Goal: Information Seeking & Learning: Learn about a topic

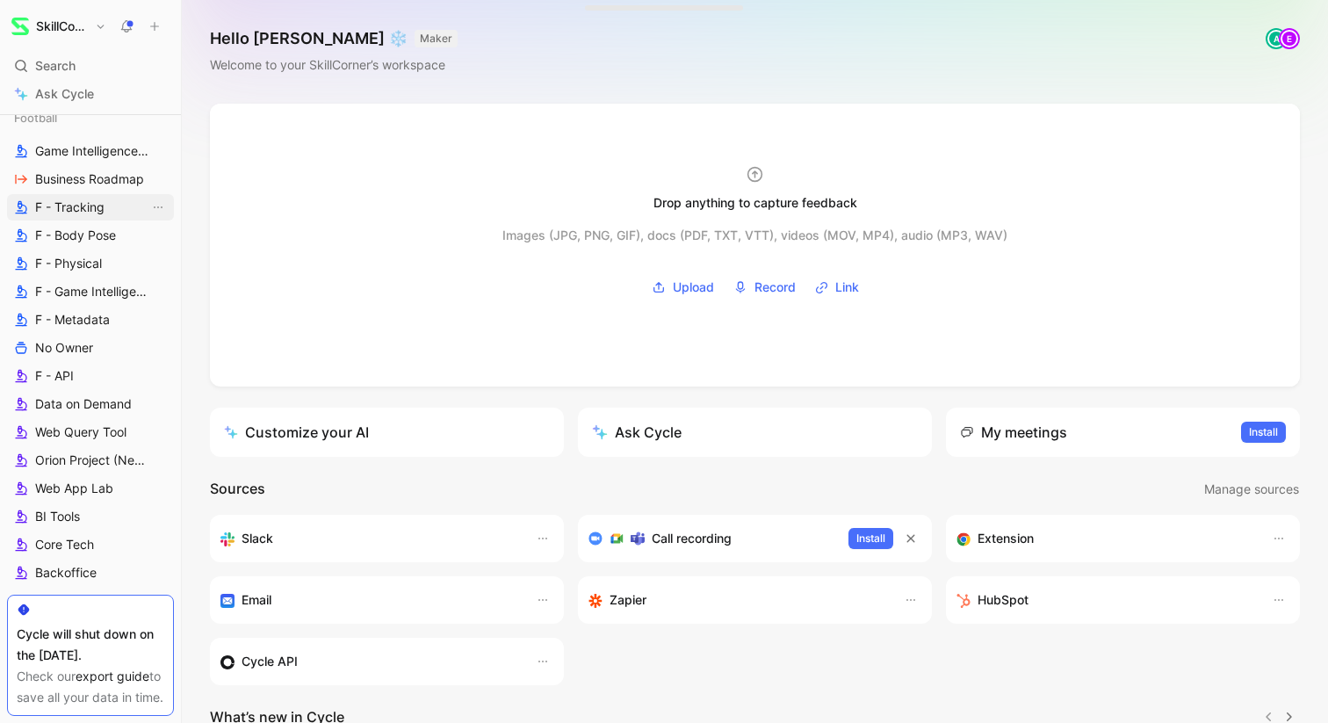
scroll to position [1020, 0]
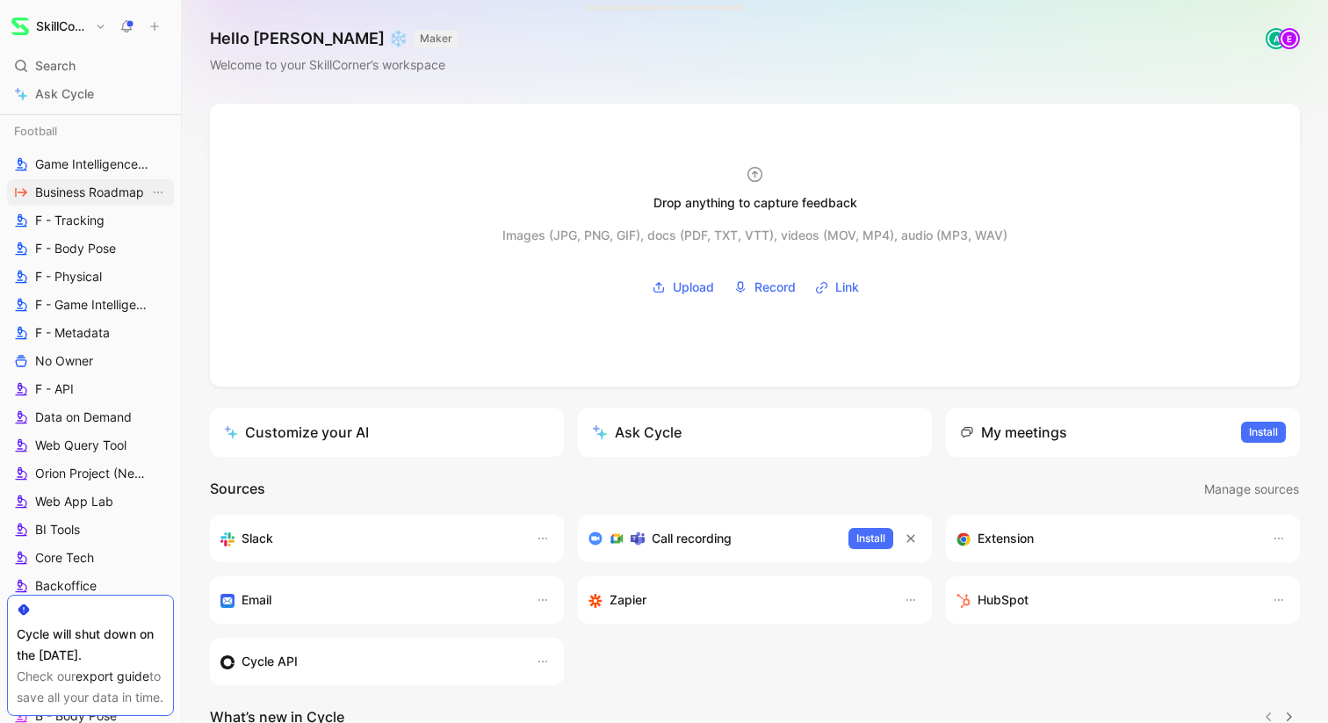
click at [76, 189] on span "Business Roadmap" at bounding box center [89, 193] width 109 height 18
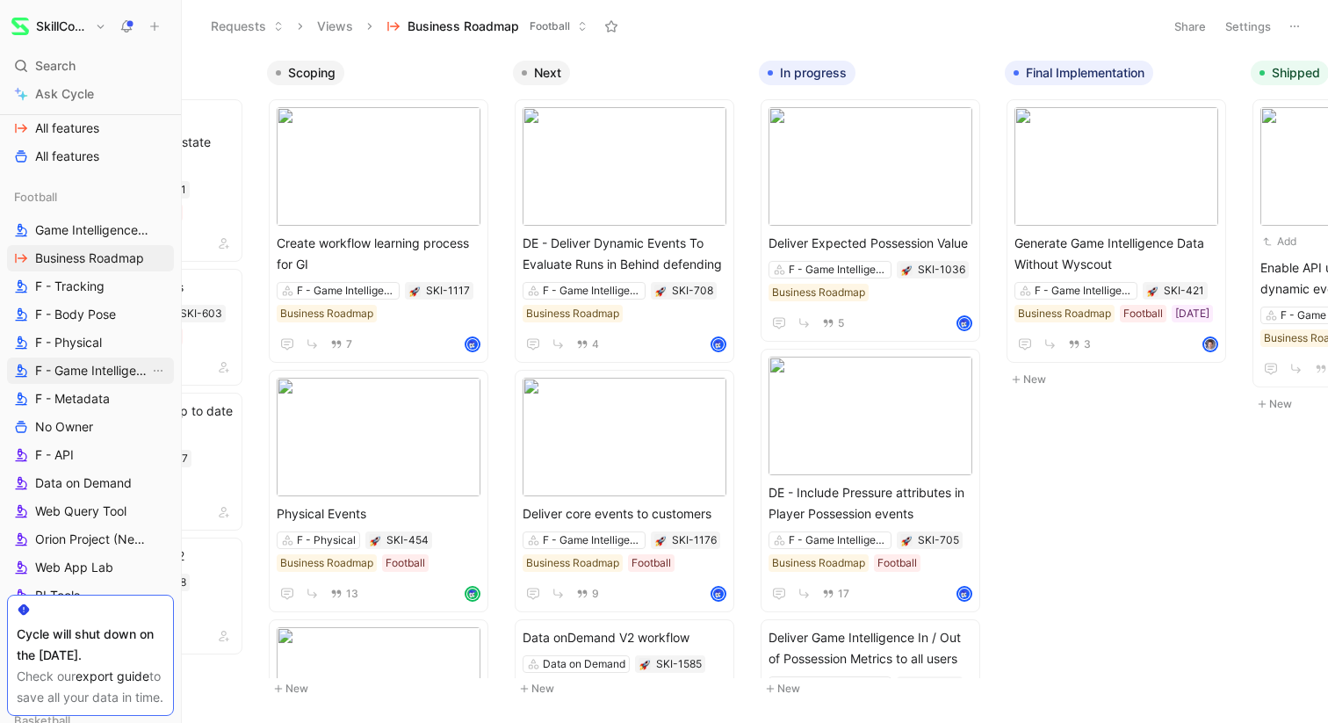
scroll to position [949, 0]
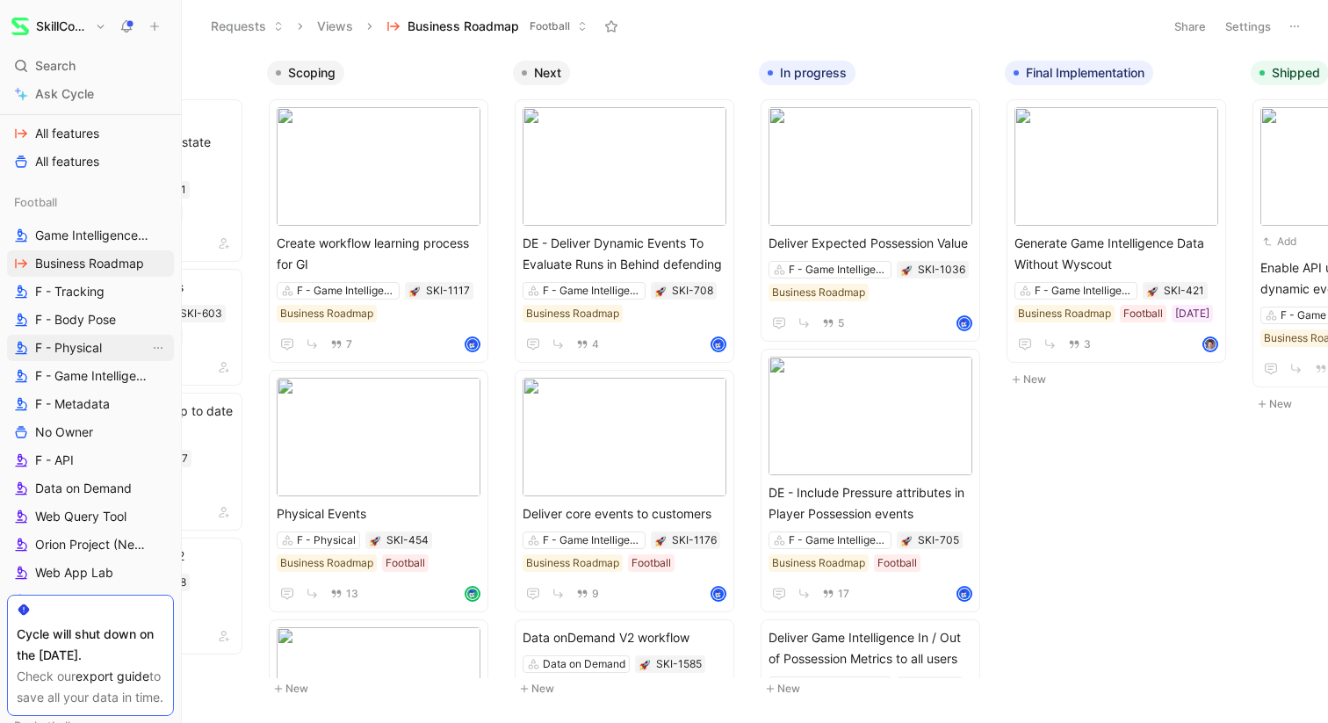
click at [75, 350] on span "F - Physical" at bounding box center [68, 348] width 67 height 18
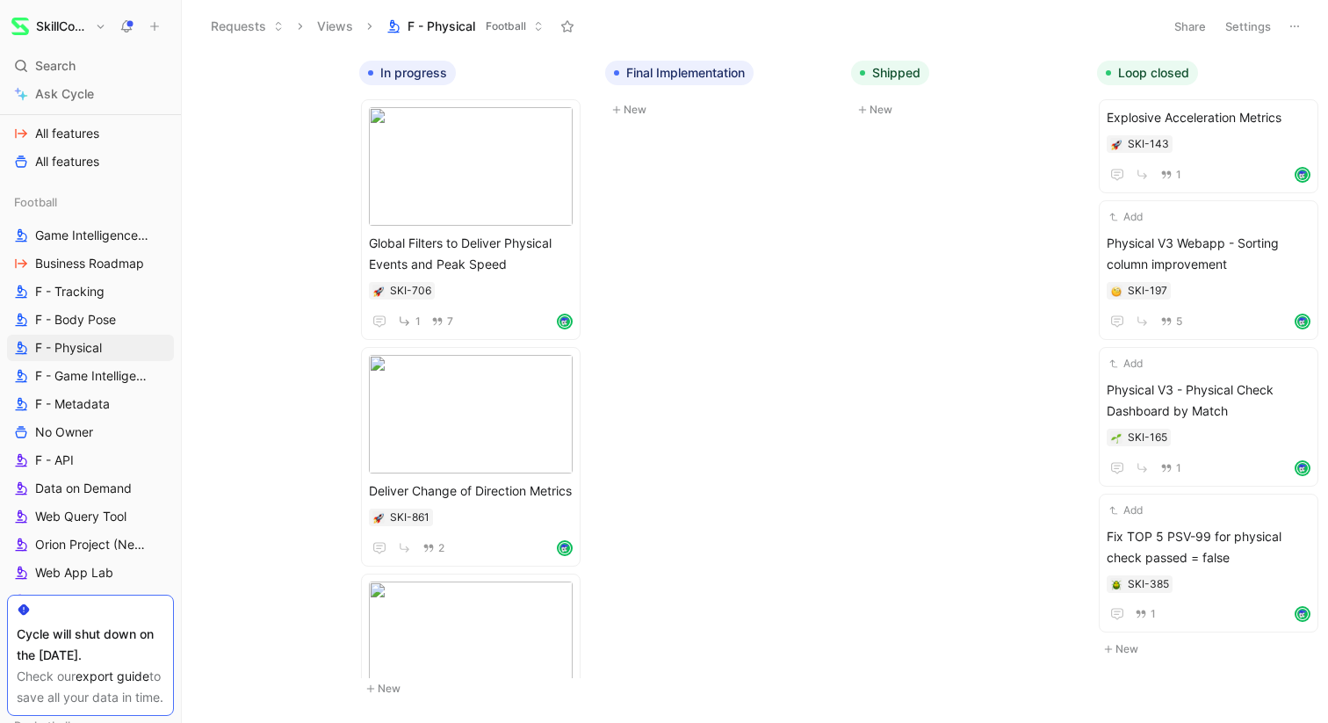
scroll to position [0, 590]
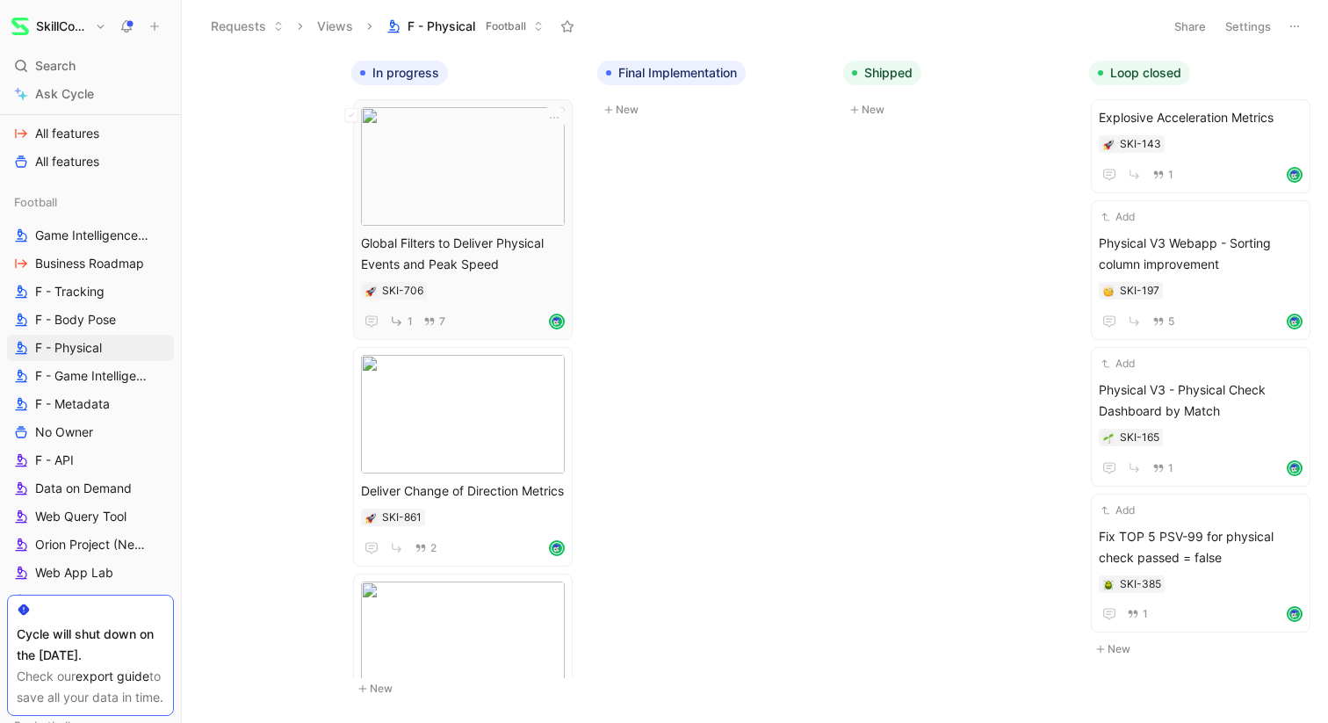
click at [539, 277] on div "Global Filters to Deliver Physical Events and Peak Speed SKI-706 1 7" at bounding box center [463, 282] width 204 height 99
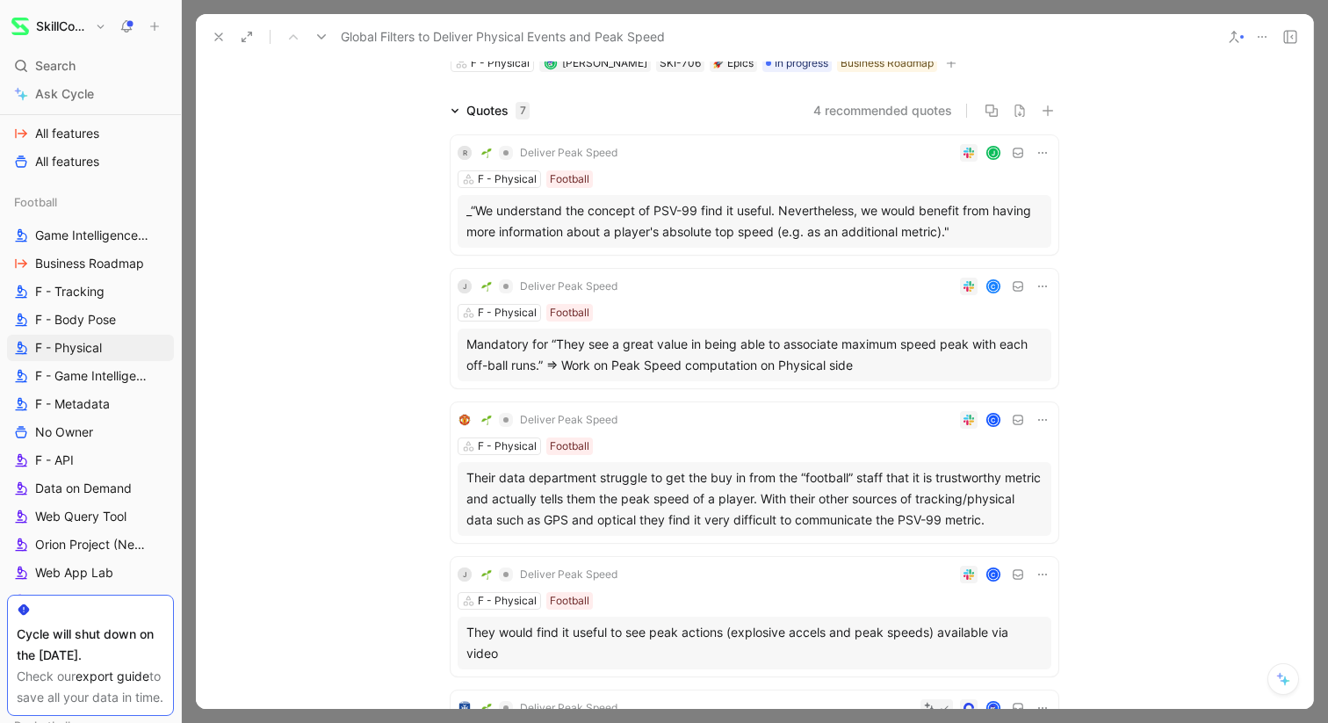
scroll to position [281, 0]
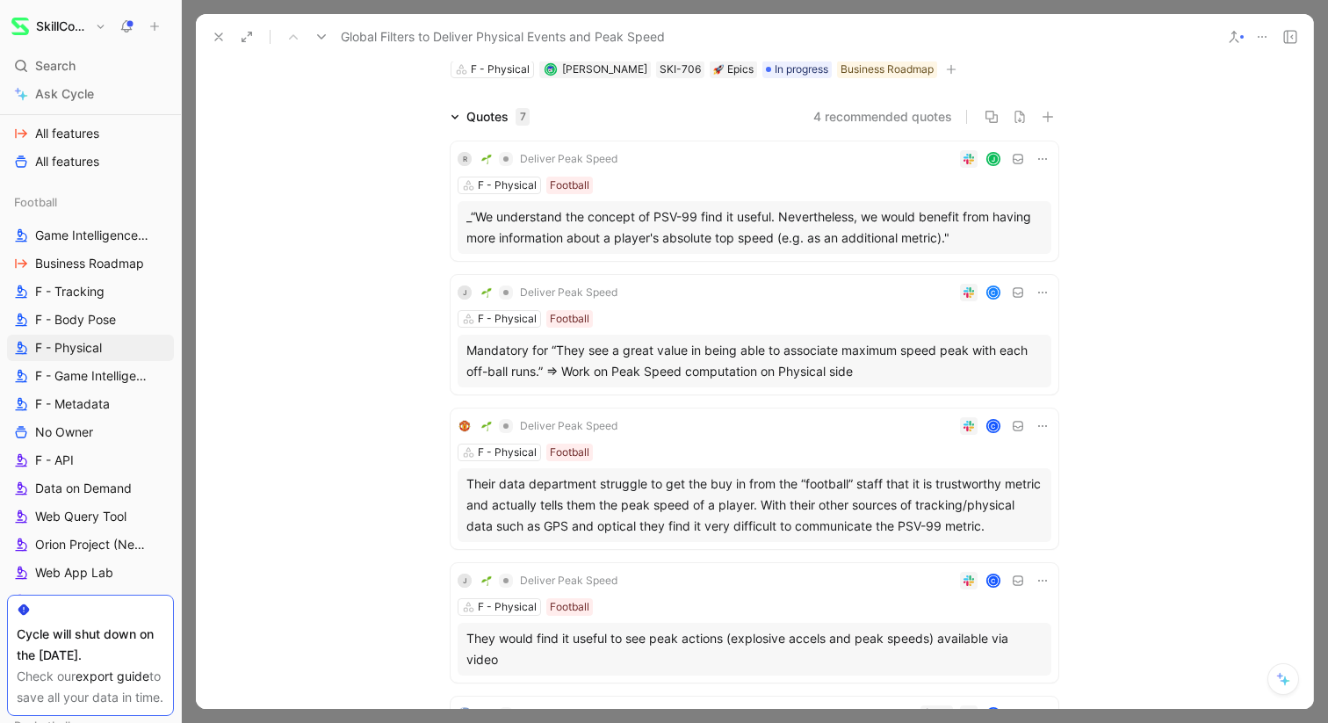
click at [657, 206] on div "_“We understand the concept of PSV-99 find it useful. Nevertheless, we would be…" at bounding box center [755, 227] width 576 height 42
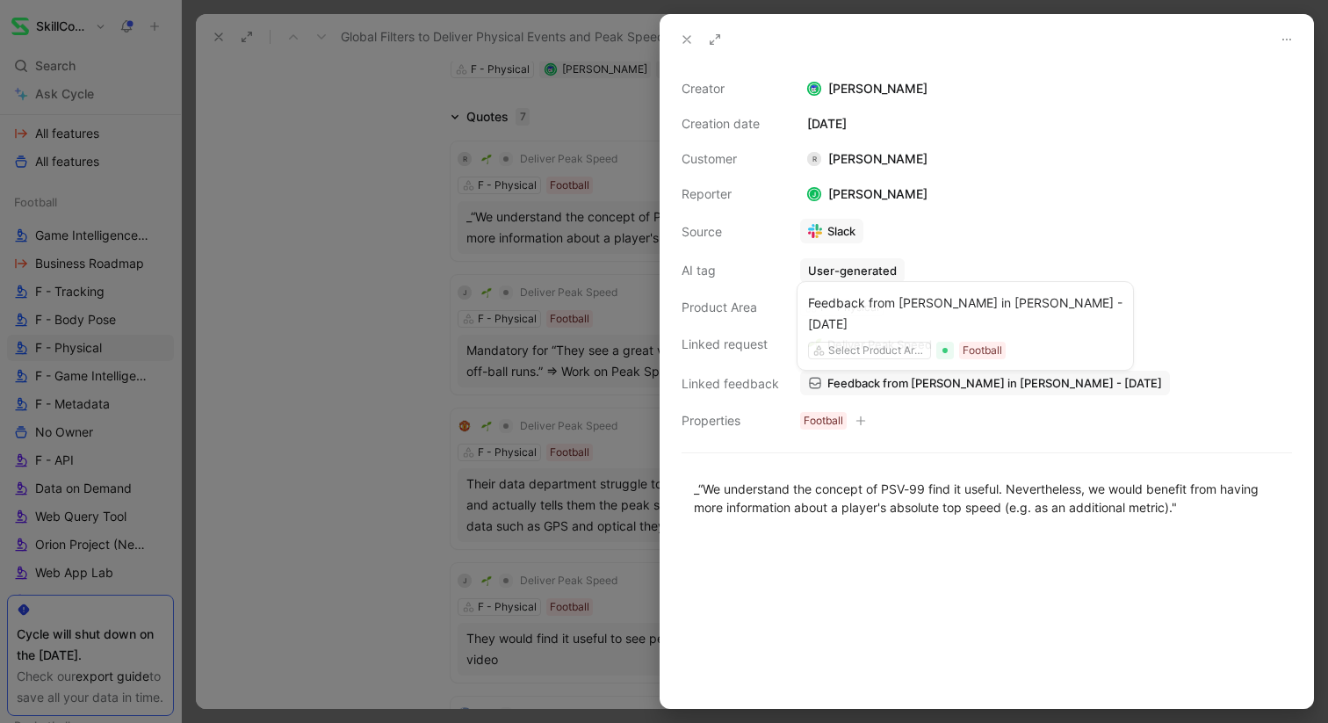
click at [894, 379] on span "Feedback from [PERSON_NAME] in [PERSON_NAME] - [DATE]" at bounding box center [995, 383] width 335 height 16
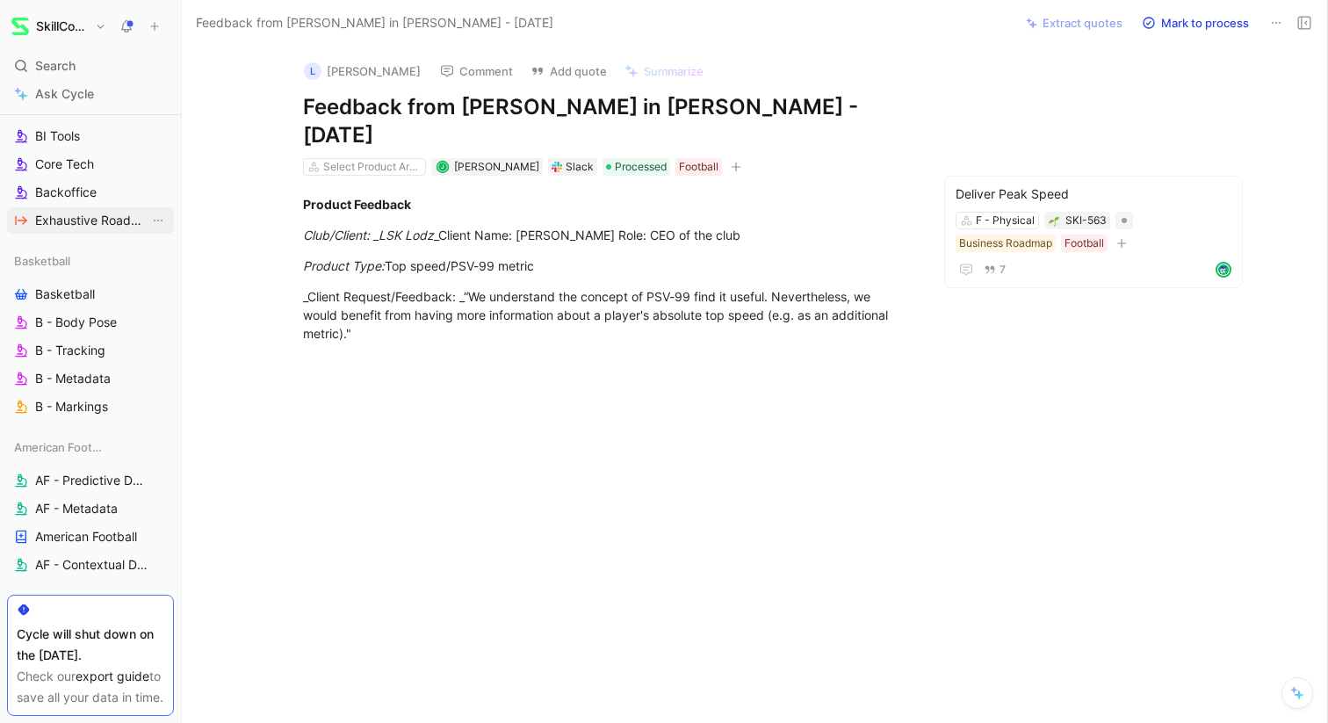
scroll to position [1516, 0]
